Goal: Check status: Check status

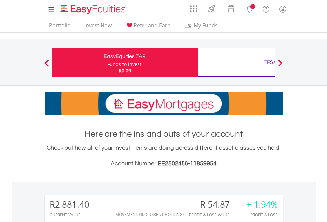
scroll to position [64, 104]
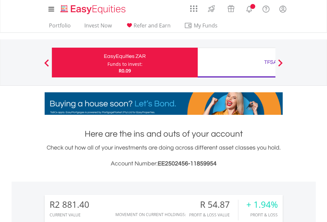
click at [108, 63] on div "Funds to invest:" at bounding box center [125, 64] width 35 height 7
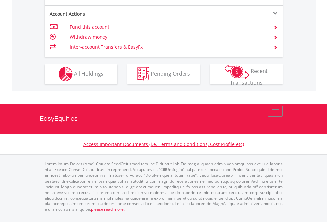
scroll to position [647, 0]
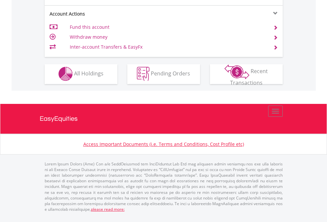
scroll to position [619, 0]
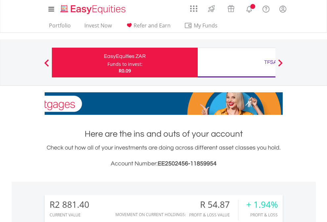
scroll to position [64, 104]
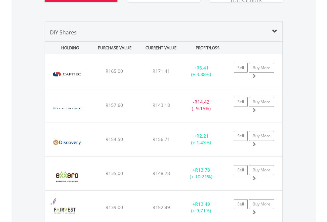
scroll to position [762, 0]
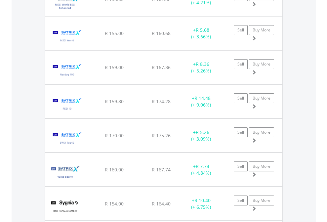
scroll to position [64, 104]
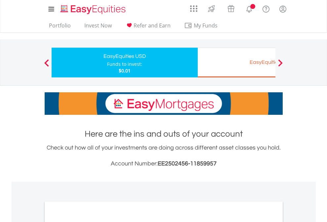
scroll to position [398, 0]
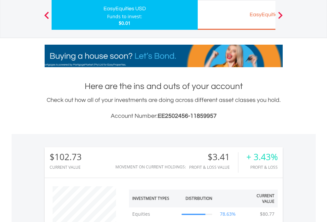
scroll to position [64, 104]
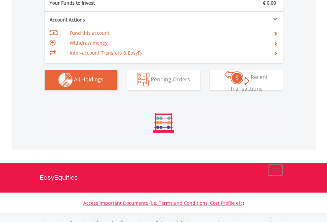
scroll to position [655, 0]
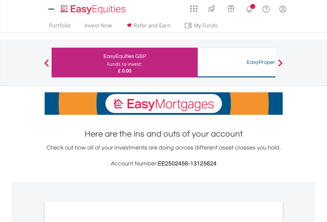
scroll to position [398, 0]
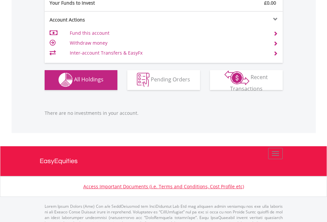
scroll to position [655, 0]
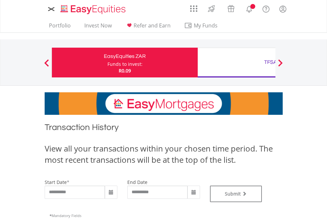
type input "**********"
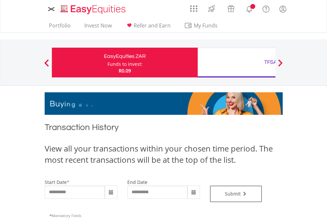
type input "**********"
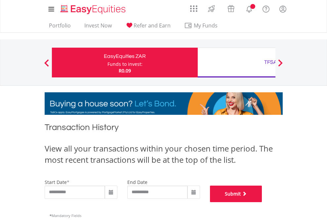
click at [262, 202] on button "Submit" at bounding box center [236, 194] width 52 height 17
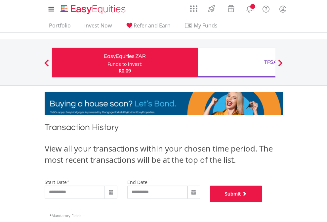
scroll to position [268, 0]
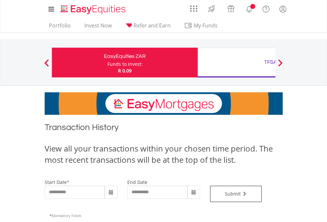
click at [237, 63] on div "TFSA" at bounding box center [271, 62] width 138 height 9
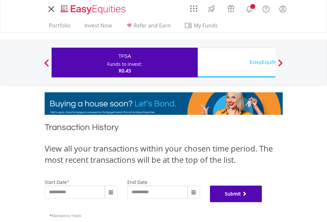
click at [262, 202] on button "Submit" at bounding box center [236, 194] width 52 height 17
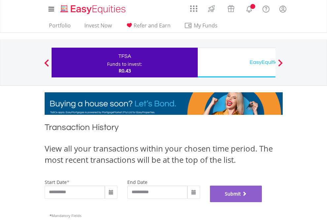
scroll to position [268, 0]
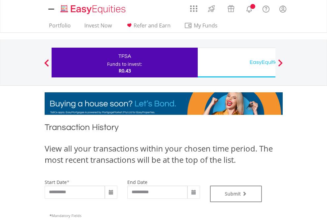
click at [237, 63] on div "EasyEquities USD" at bounding box center [271, 62] width 138 height 9
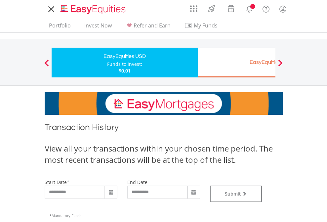
type input "**********"
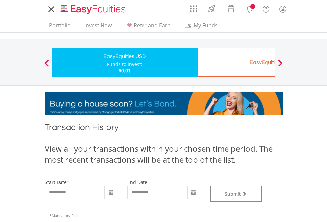
type input "**********"
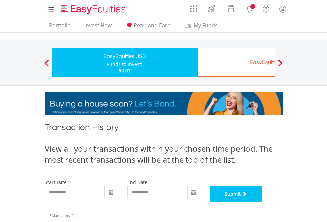
click at [262, 202] on button "Submit" at bounding box center [236, 194] width 52 height 17
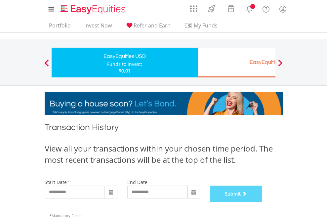
scroll to position [268, 0]
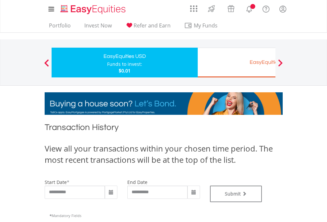
click at [237, 63] on div "EasyEquities EUR" at bounding box center [271, 62] width 138 height 9
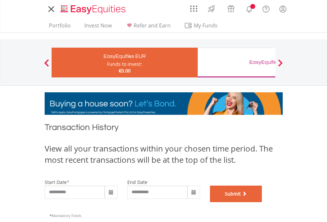
click at [262, 202] on button "Submit" at bounding box center [236, 194] width 52 height 17
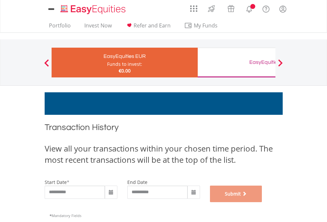
scroll to position [268, 0]
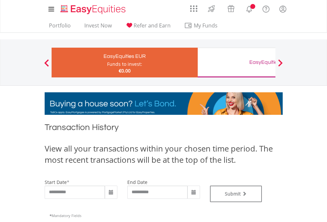
click at [237, 63] on div "EasyEquities GBP" at bounding box center [271, 62] width 138 height 9
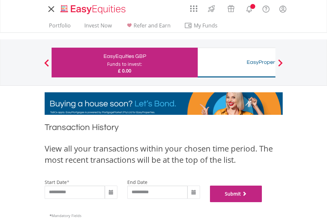
click at [262, 202] on button "Submit" at bounding box center [236, 194] width 52 height 17
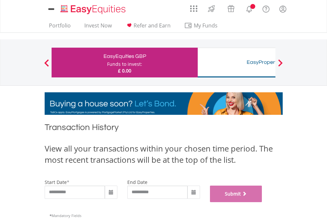
scroll to position [268, 0]
